Goal: Information Seeking & Learning: Learn about a topic

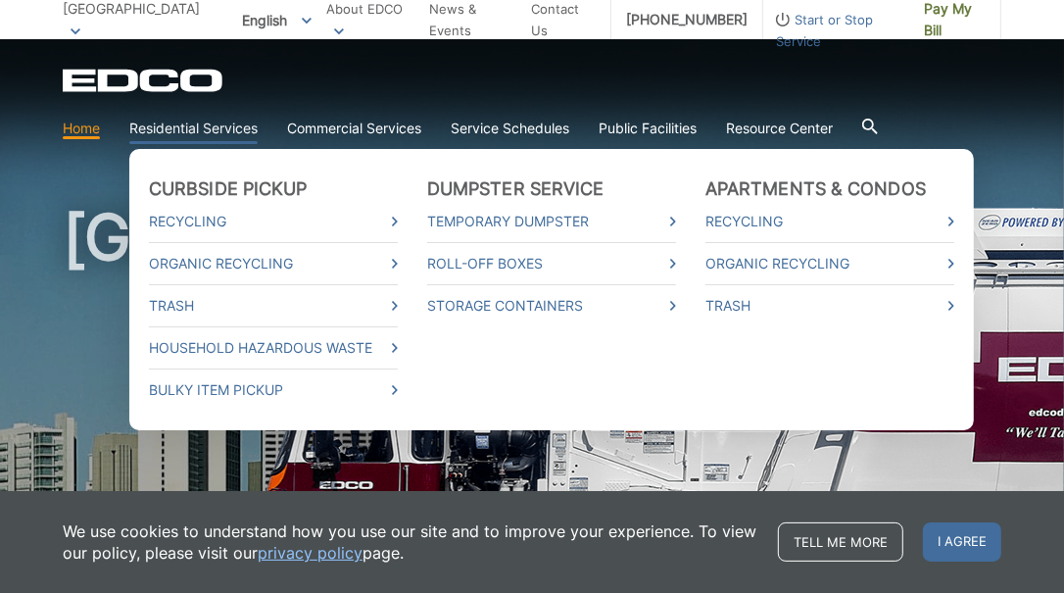
drag, startPoint x: 201, startPoint y: 128, endPoint x: 181, endPoint y: 124, distance: 20.0
click at [181, 124] on link "Residential Services" at bounding box center [193, 129] width 128 height 22
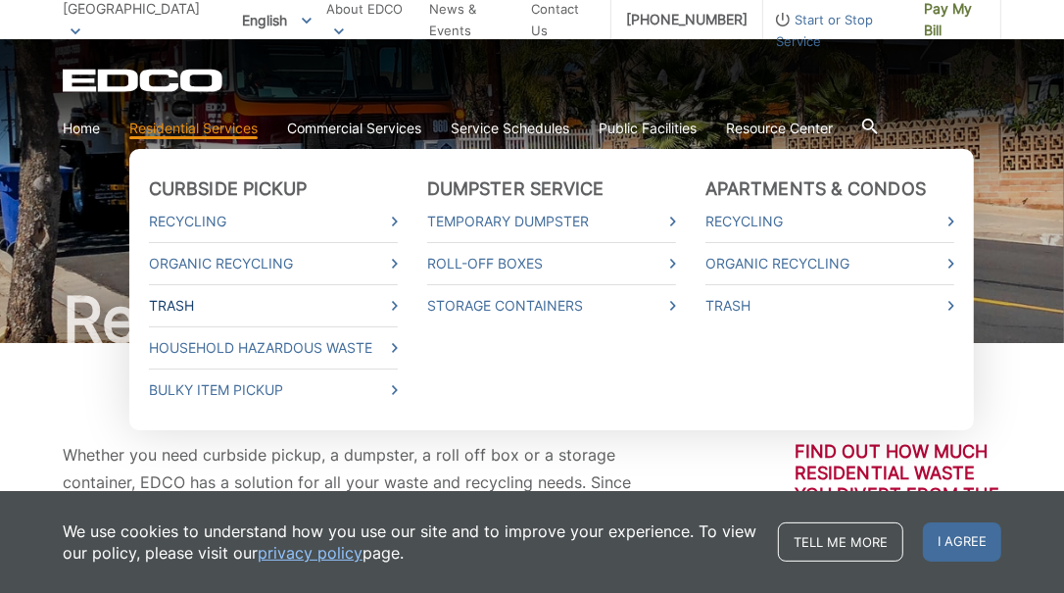
click at [250, 309] on link "Trash" at bounding box center [273, 306] width 249 height 22
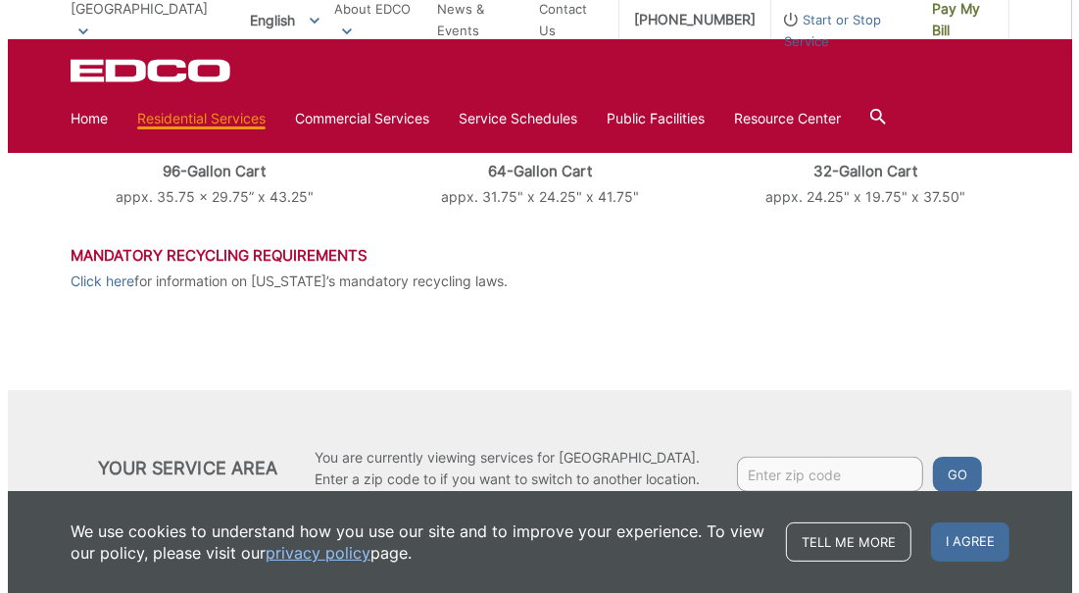
scroll to position [1032, 0]
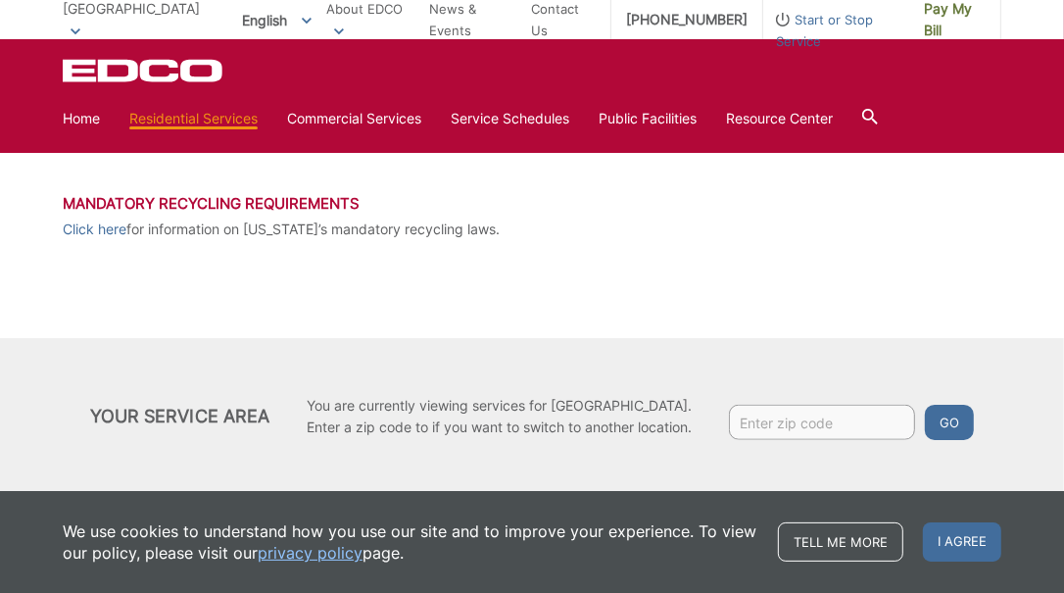
click at [765, 418] on input "Enter zip code" at bounding box center [822, 422] width 186 height 35
type input "92021"
click at [951, 416] on button "Go" at bounding box center [949, 422] width 49 height 35
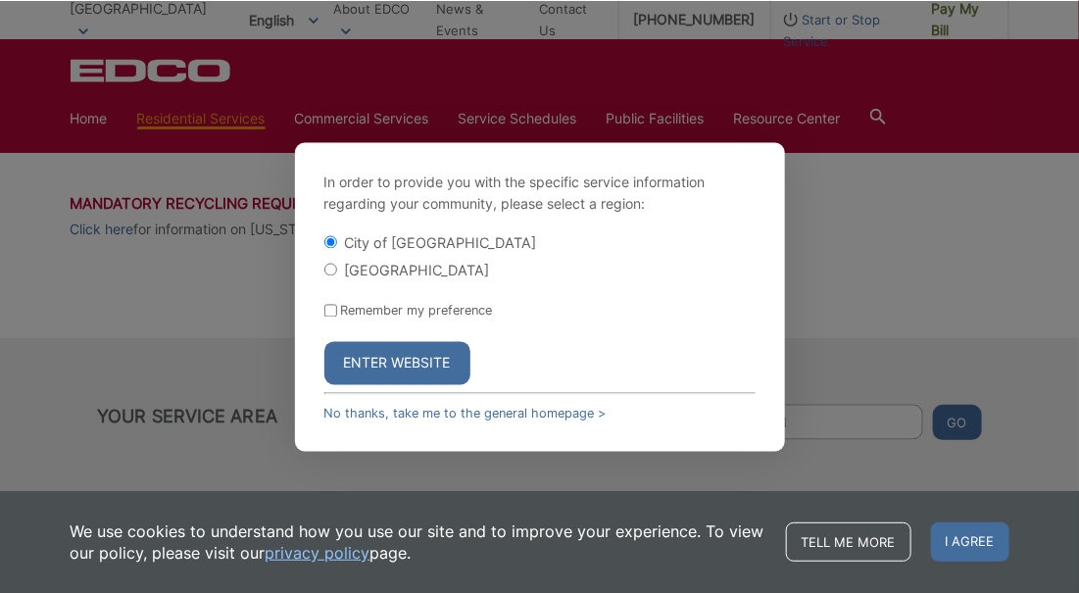
click at [432, 355] on button "Enter Website" at bounding box center [397, 363] width 146 height 43
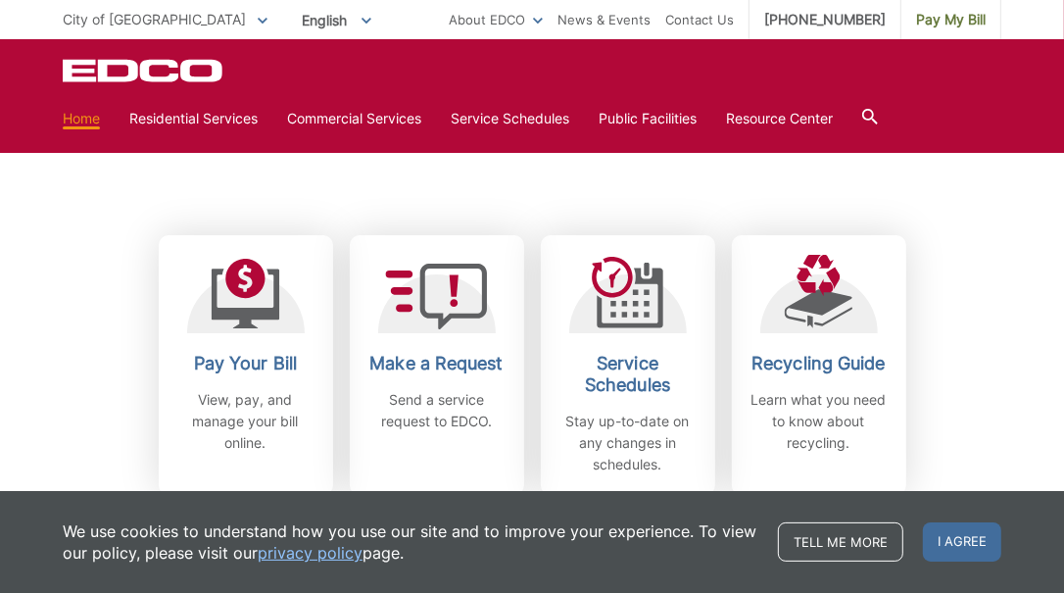
scroll to position [490, 0]
click at [368, 188] on div "Pay Your Bill View, pay, and manage your bill online. Make a Request Send a ser…" at bounding box center [532, 316] width 939 height 358
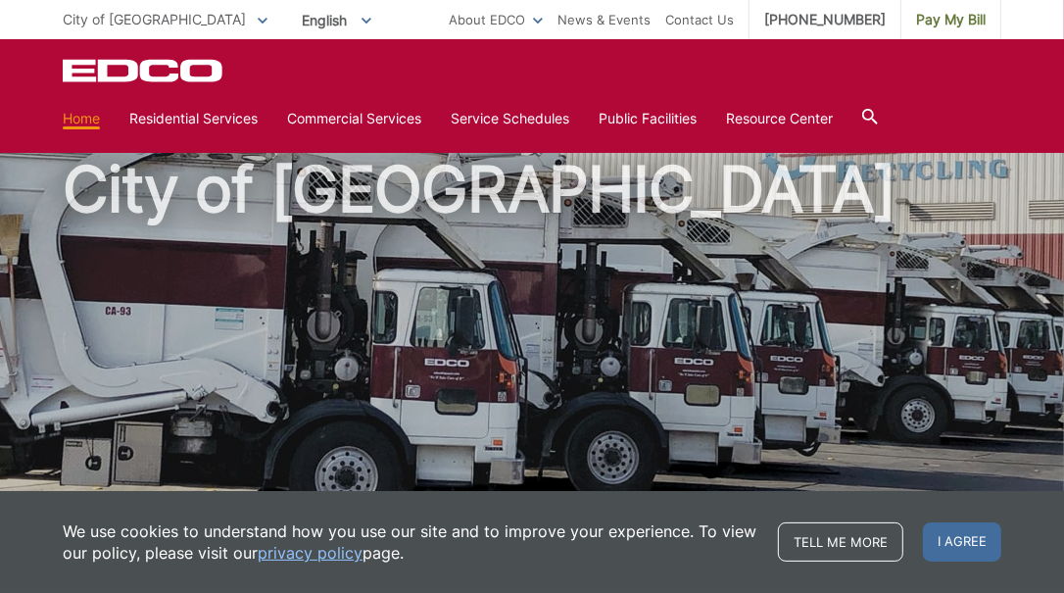
scroll to position [0, 0]
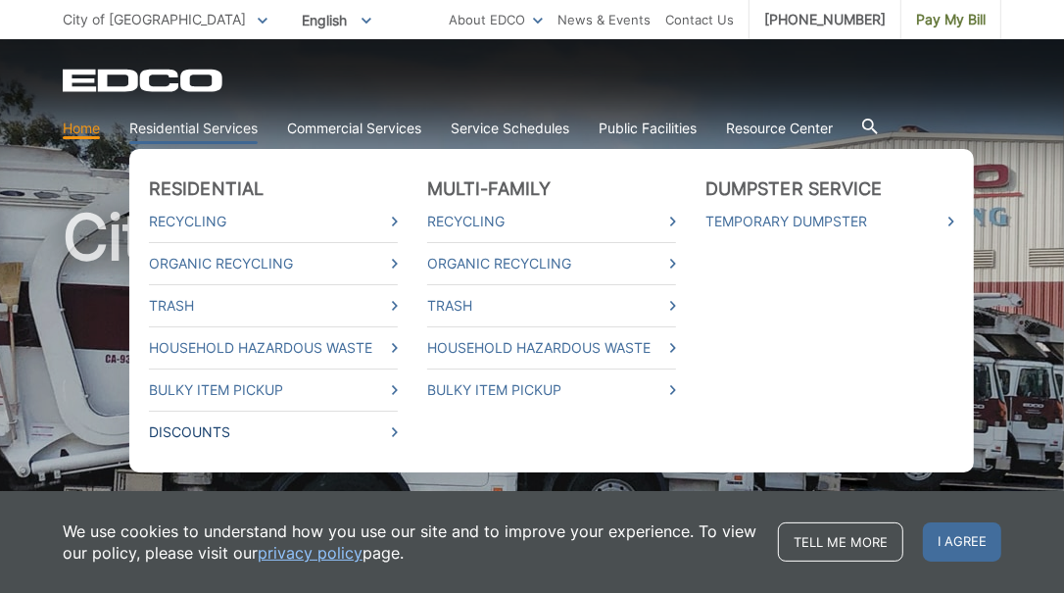
click at [192, 432] on link "Discounts" at bounding box center [273, 432] width 249 height 22
